Goal: Navigation & Orientation: Find specific page/section

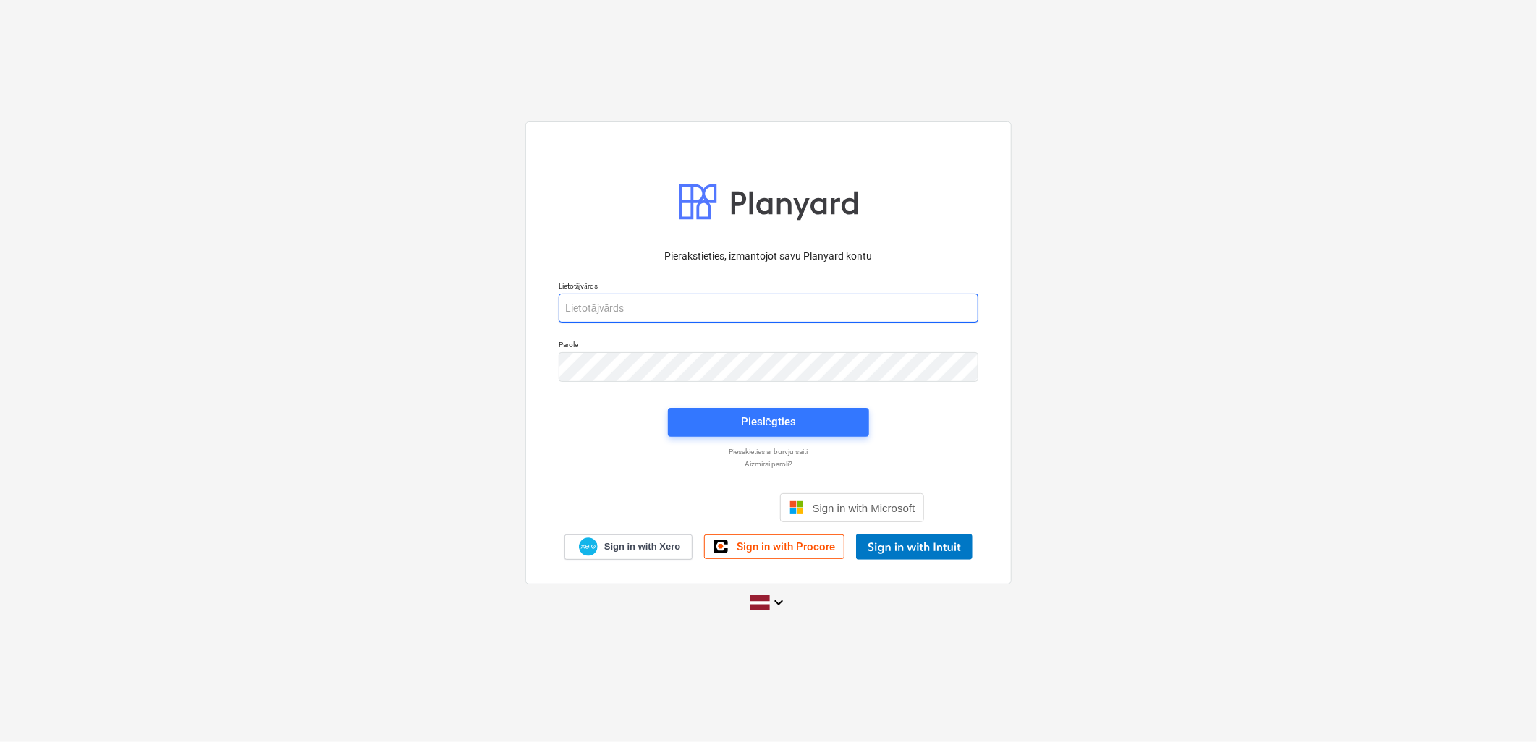
type input "[PERSON_NAME][EMAIL_ADDRESS][DOMAIN_NAME]"
click at [785, 438] on div "Pieslēgties" at bounding box center [768, 422] width 218 height 46
drag, startPoint x: 796, startPoint y: 425, endPoint x: 1362, endPoint y: 427, distance: 565.7
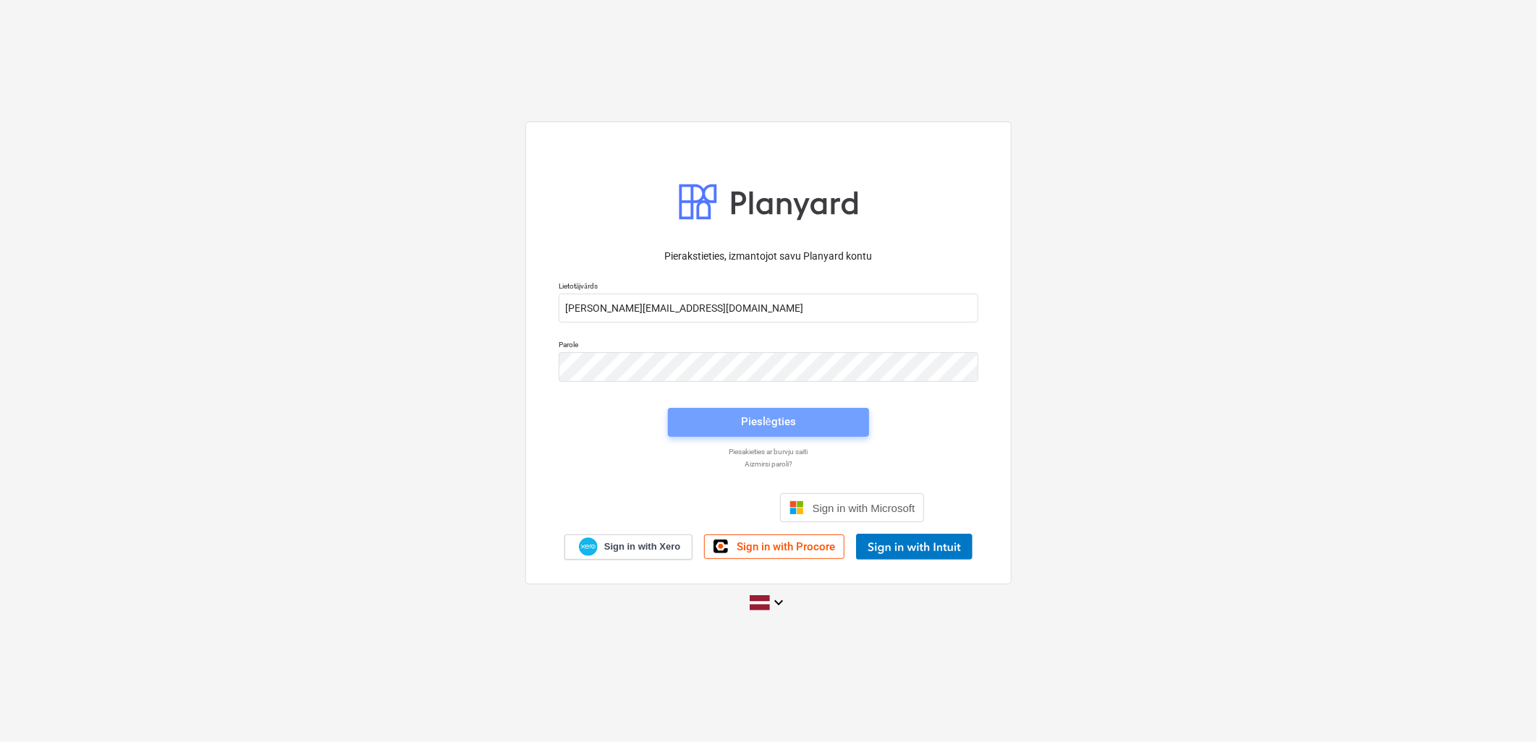
click at [797, 428] on span "Pieslēgties" at bounding box center [768, 421] width 166 height 19
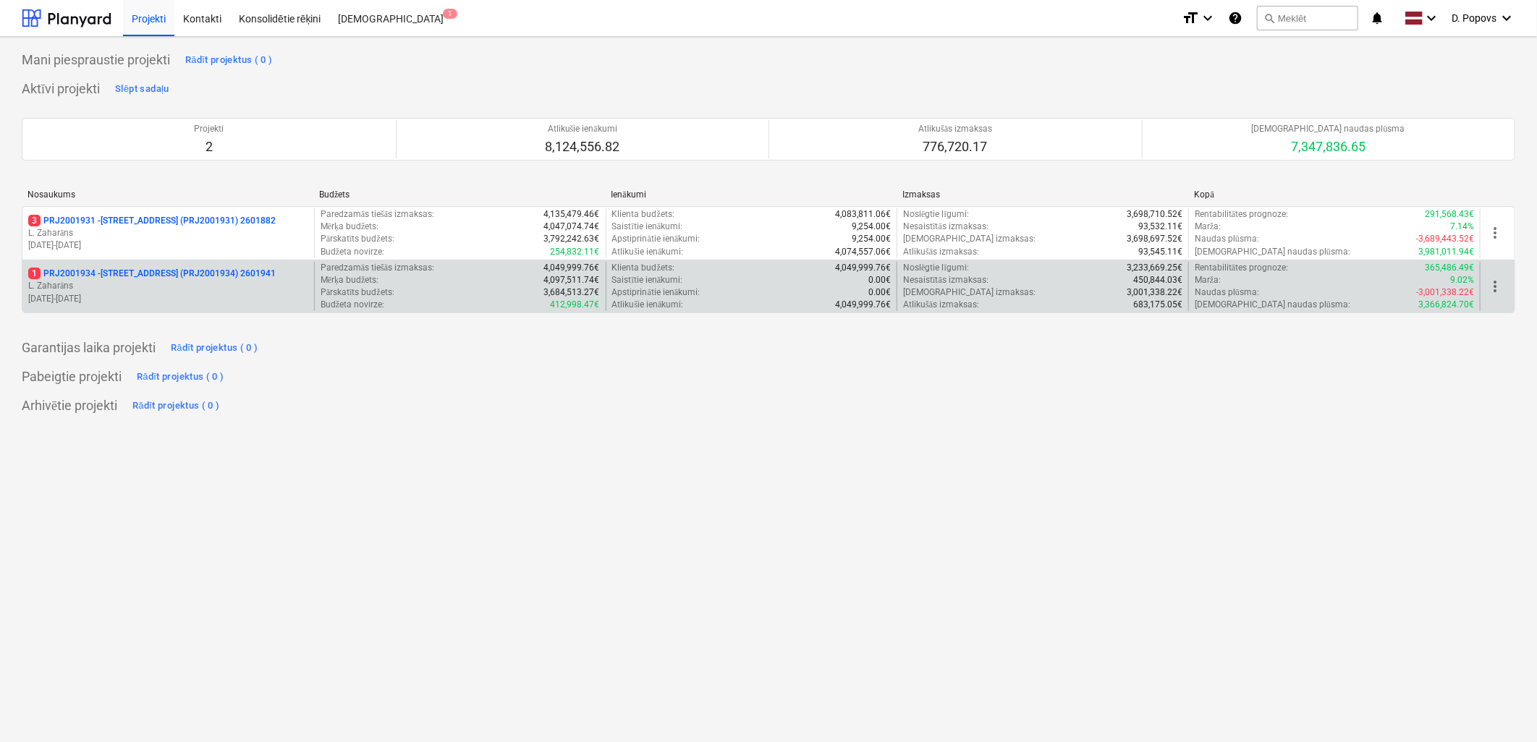
click at [138, 278] on p "1 PRJ2001934 - [STREET_ADDRESS] (PRJ2001934) 2601941" at bounding box center [151, 274] width 247 height 12
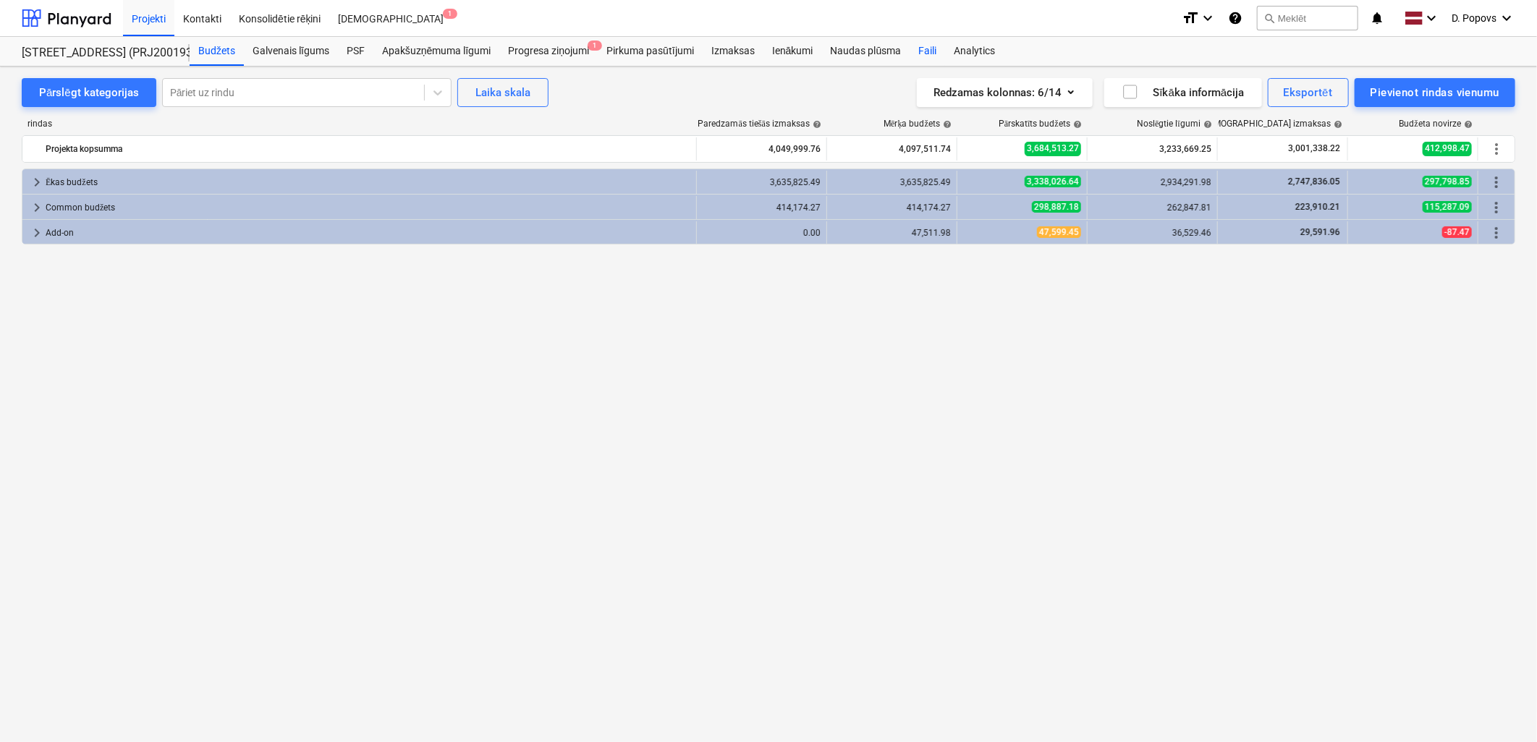
click at [919, 52] on div "Faili" at bounding box center [926, 51] width 35 height 29
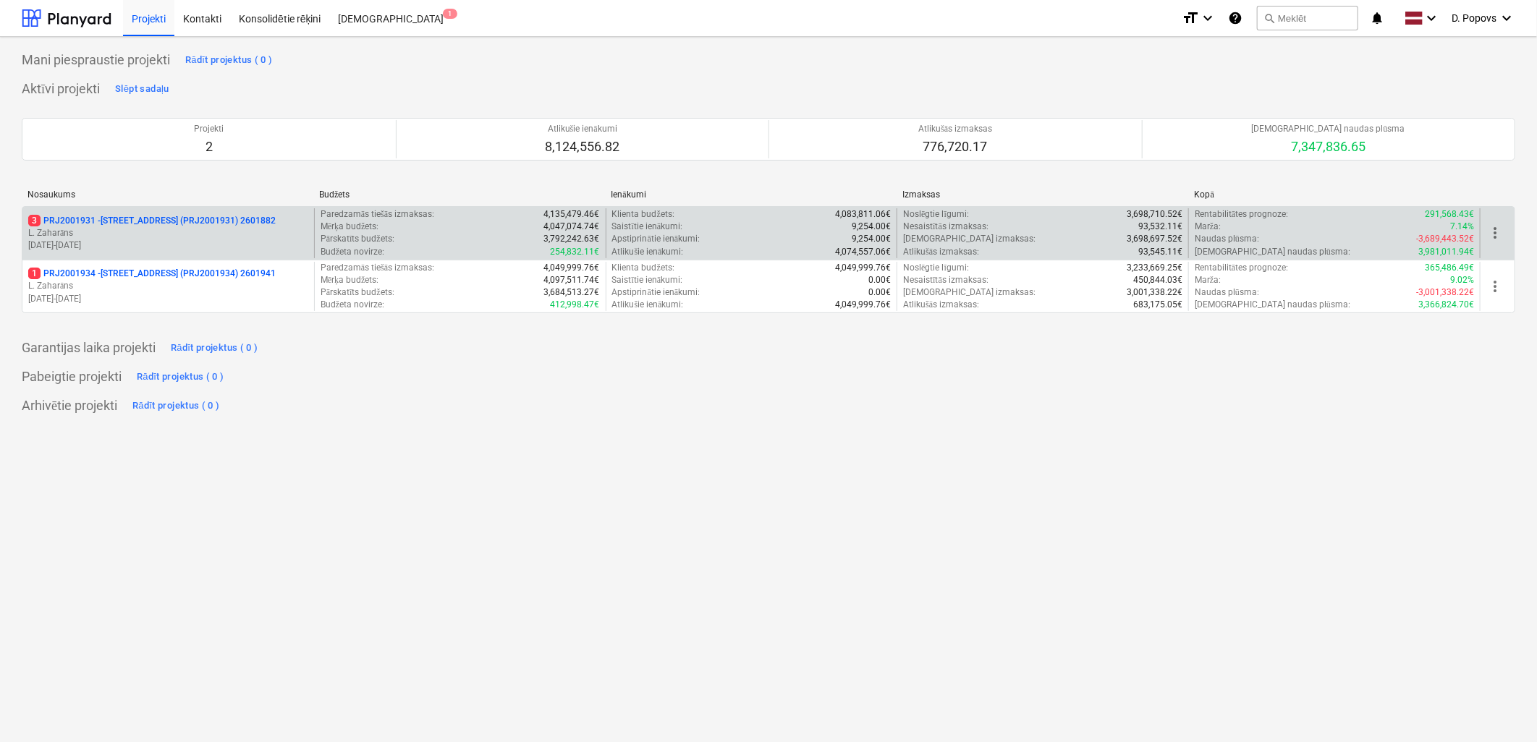
click at [150, 211] on div "3 PRJ2001931 - [STREET_ADDRESS] (PRJ2001931) 2601882 [PERSON_NAME] [DATE] - [DA…" at bounding box center [168, 233] width 292 height 50
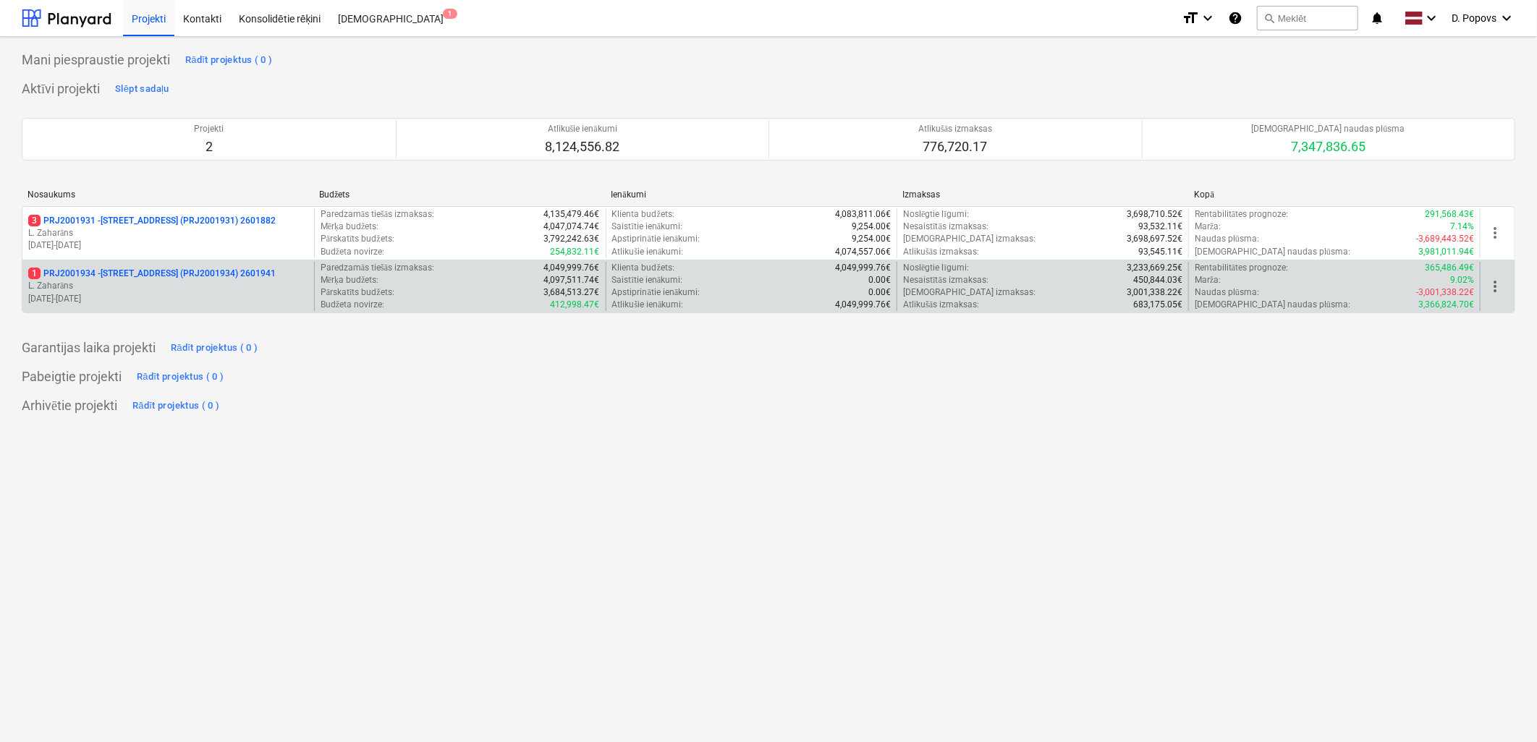
click at [340, 264] on p "Paredzamās tiešās izmaksas :" at bounding box center [377, 268] width 114 height 12
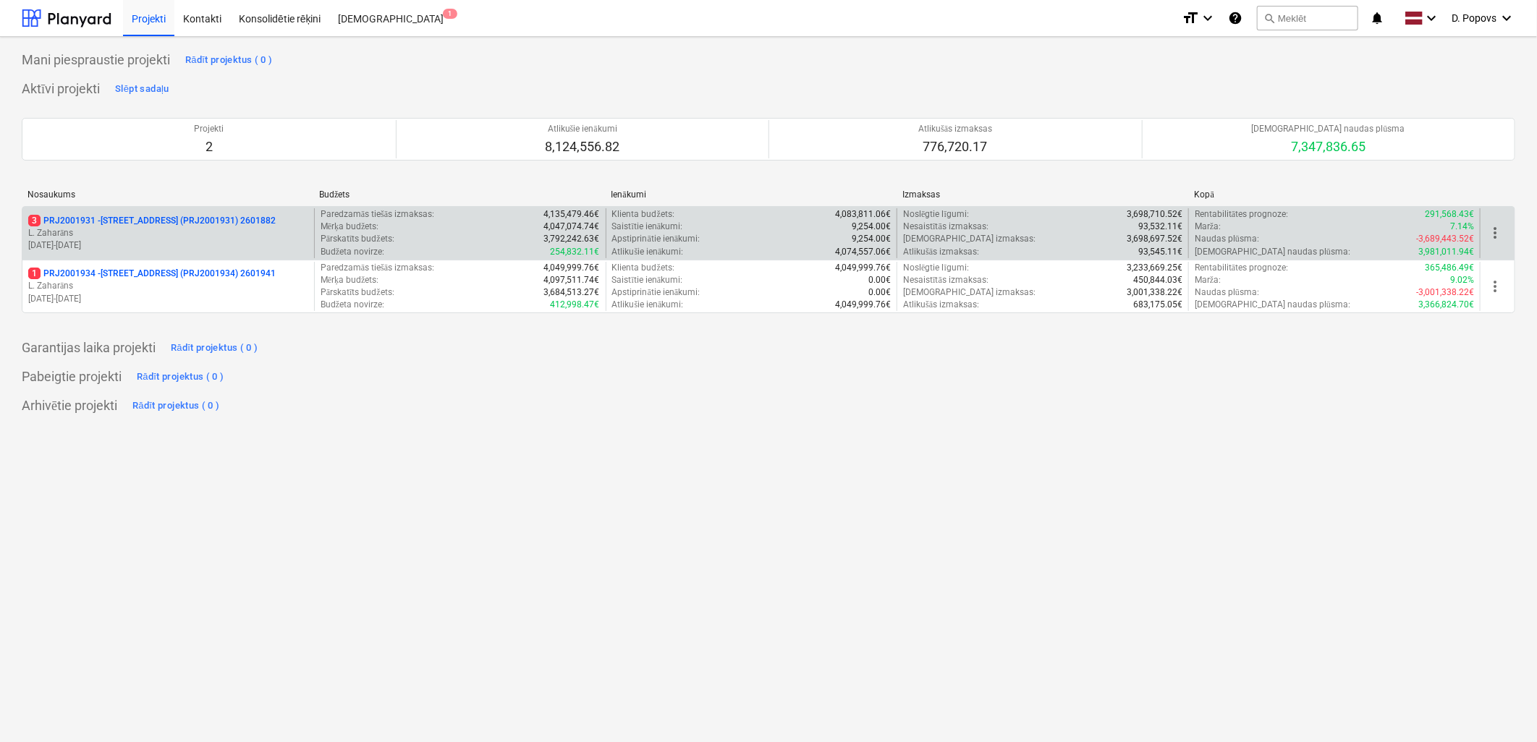
click at [352, 237] on p "Pārskatīts budžets :" at bounding box center [357, 239] width 74 height 12
click at [280, 236] on p "L. Zaharāns" at bounding box center [168, 233] width 280 height 12
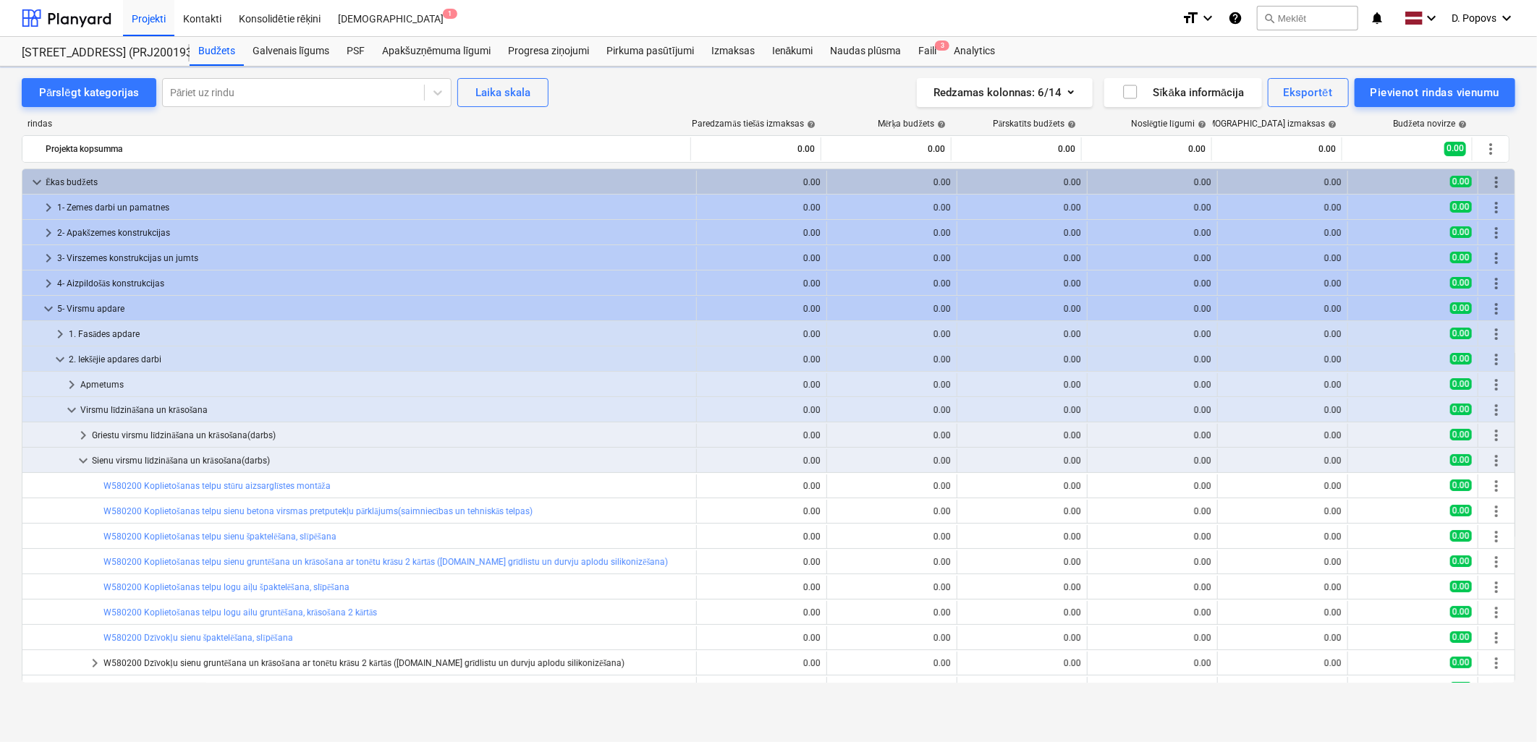
scroll to position [161, 0]
click at [919, 51] on div "Faili 3" at bounding box center [926, 51] width 35 height 29
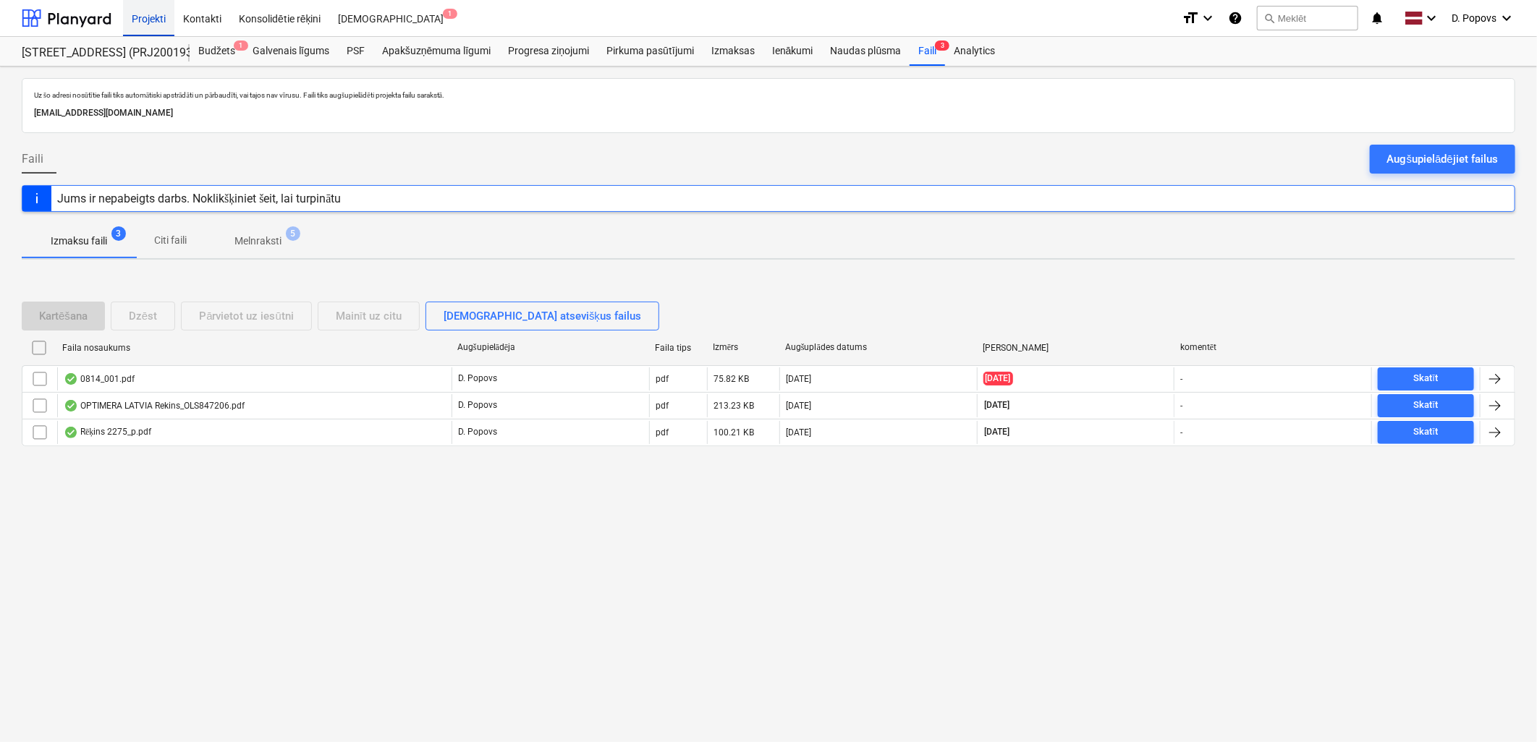
click at [140, 16] on div "Projekti" at bounding box center [148, 17] width 51 height 37
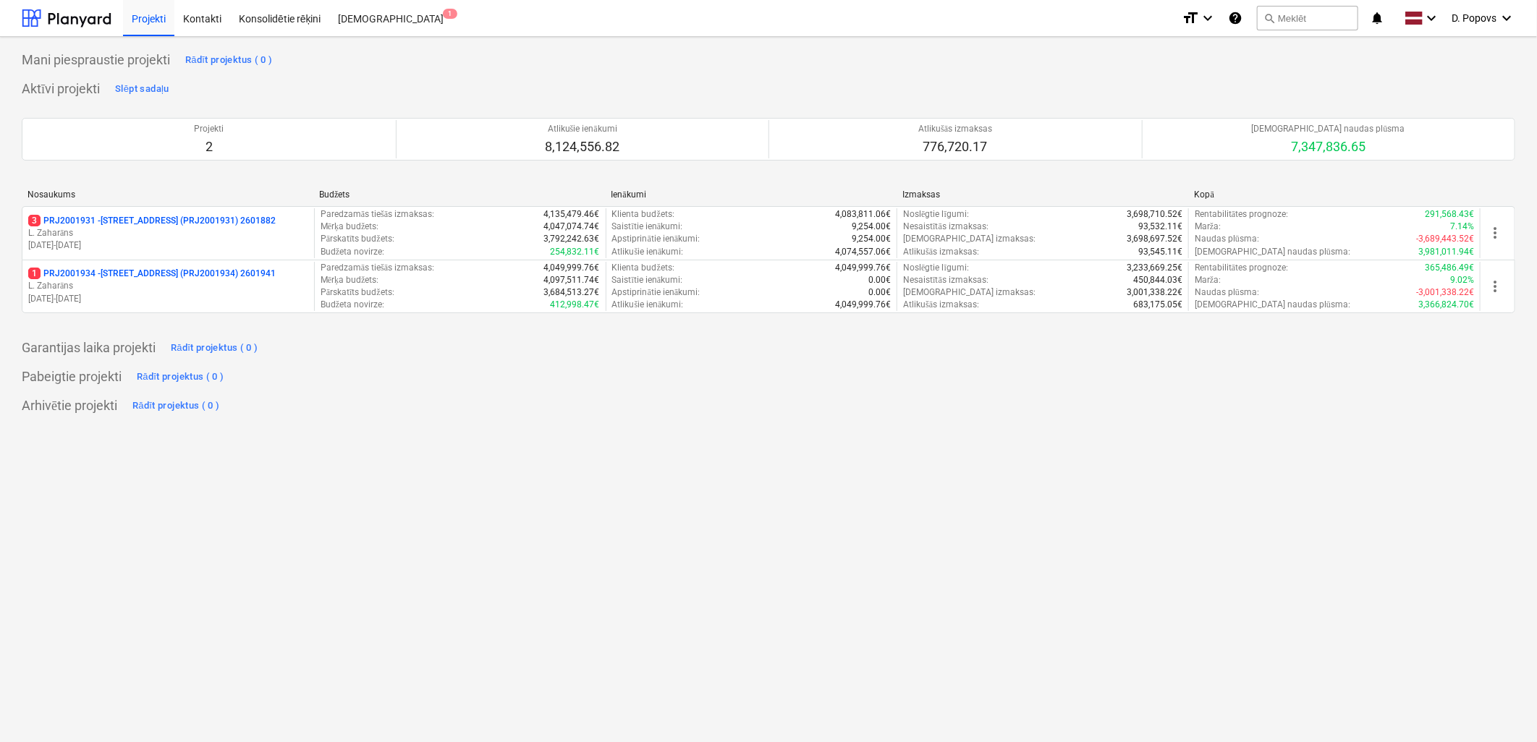
click at [541, 450] on div "Mani piespraustie projekti Rādīt projektus ( 0 ) Aktīvi projekti Slēpt sadaļu P…" at bounding box center [768, 389] width 1537 height 705
